Goal: Go to known website: Access a specific website the user already knows

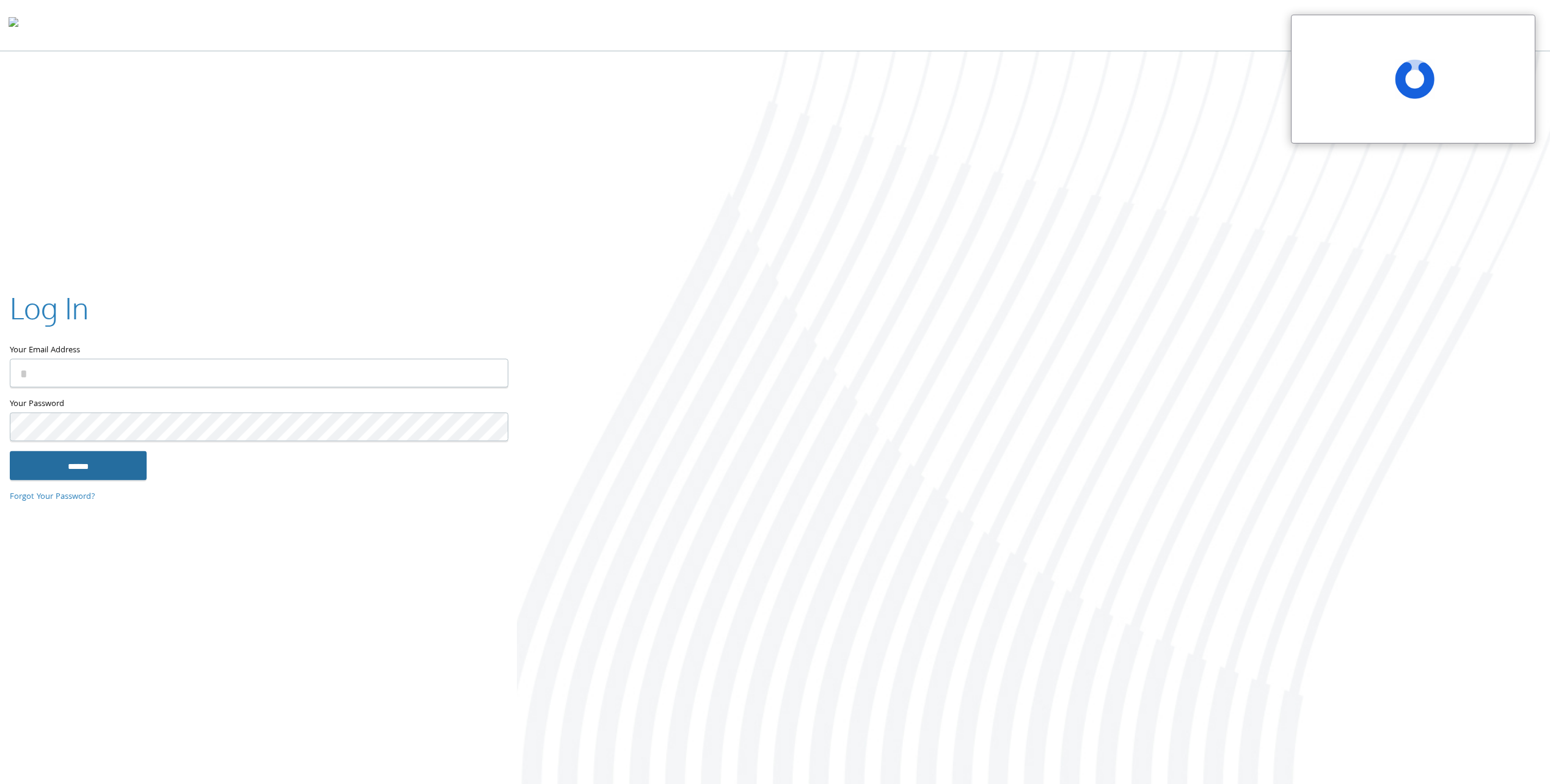
type input "**********"
click at [119, 464] on input "******" at bounding box center [78, 466] width 137 height 30
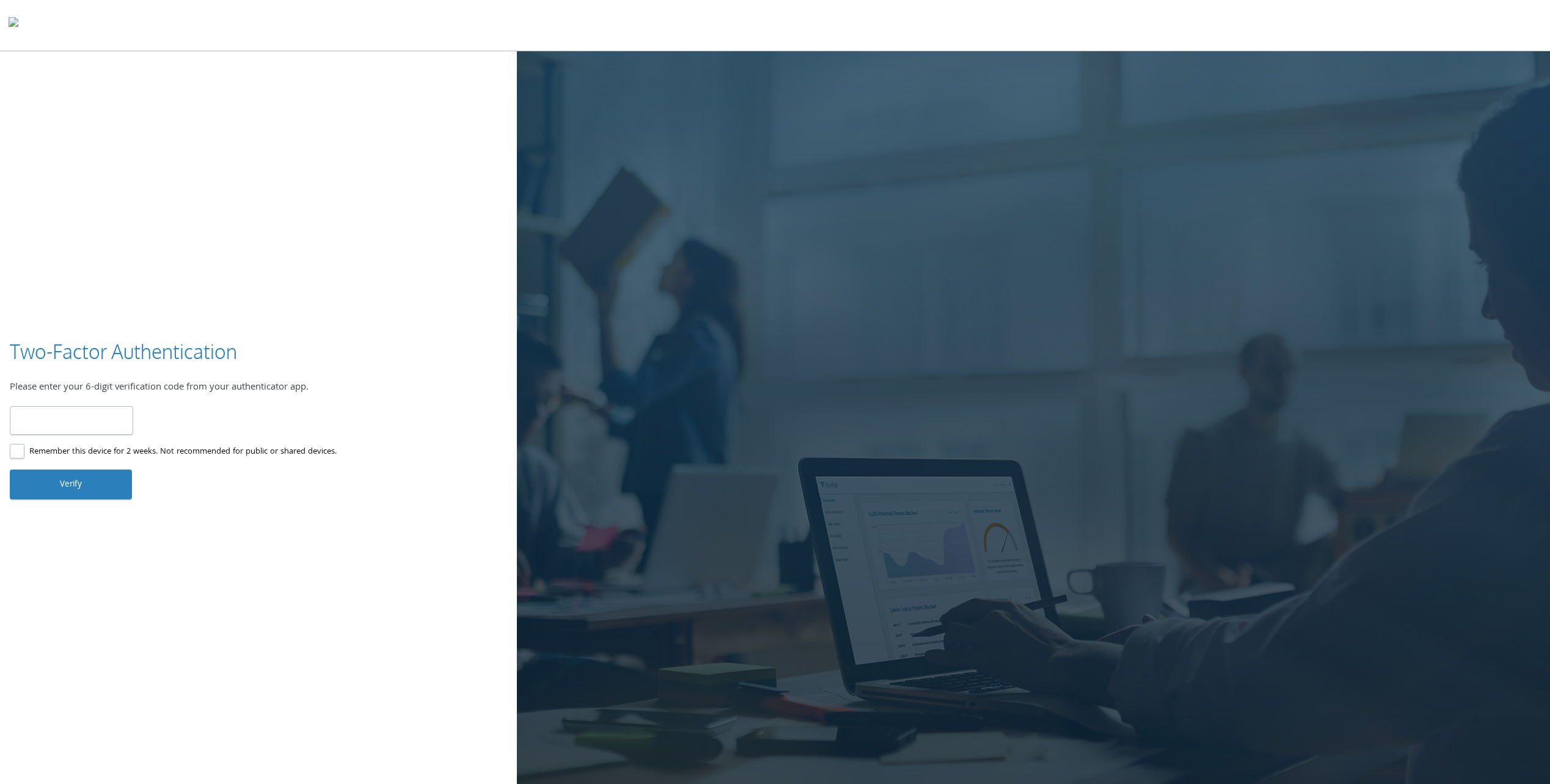
type input "******"
